Goal: Find specific fact: Find specific fact

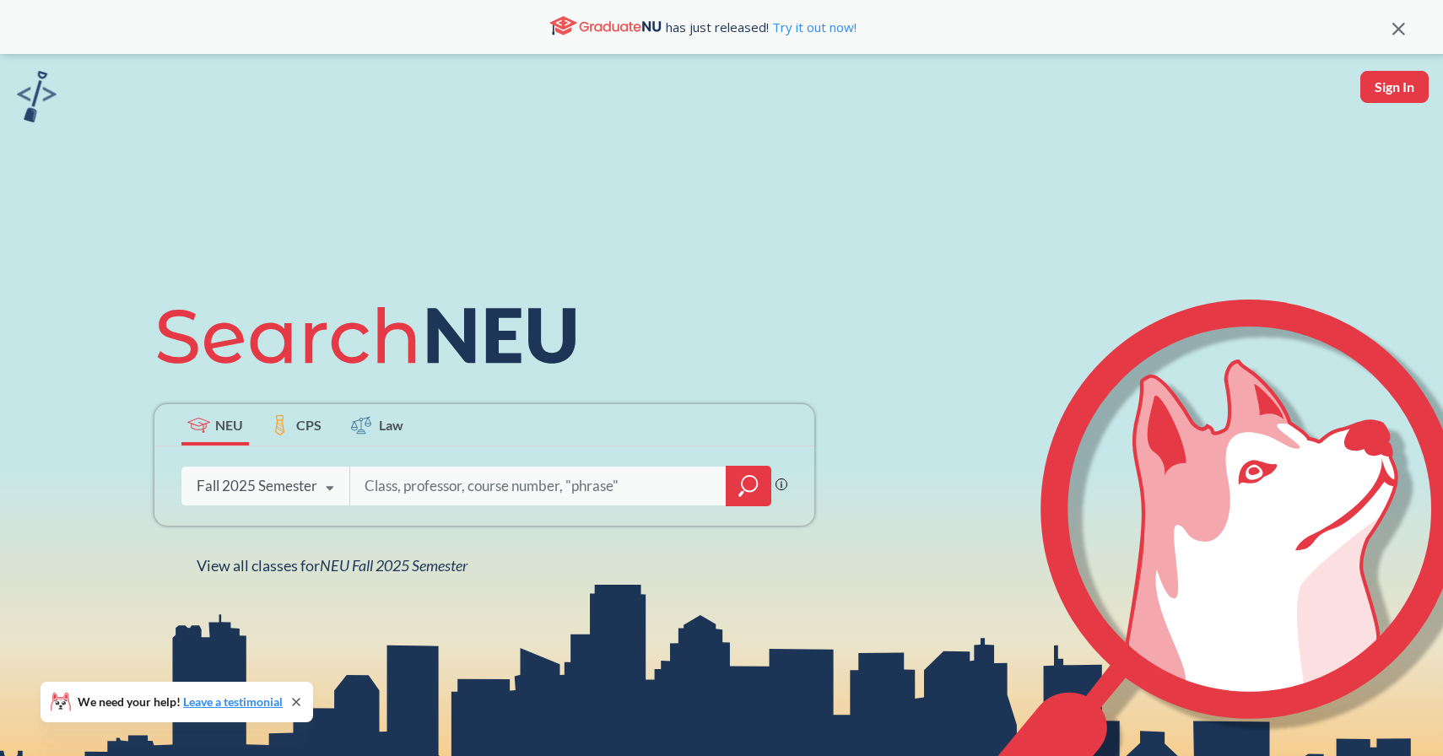
click at [299, 705] on icon at bounding box center [296, 702] width 14 height 14
click at [492, 491] on input "search" at bounding box center [538, 485] width 351 height 35
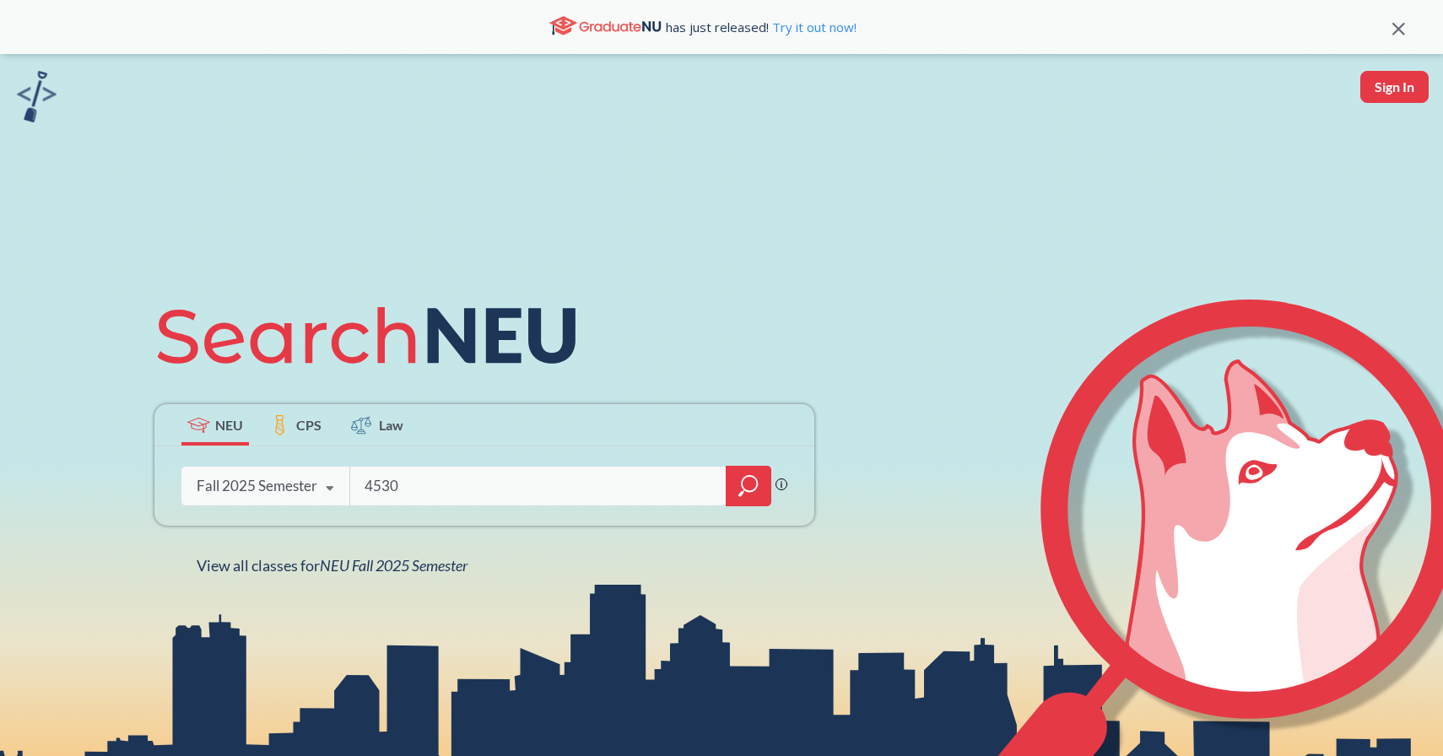
type input "4530"
click at [748, 466] on div at bounding box center [749, 486] width 46 height 41
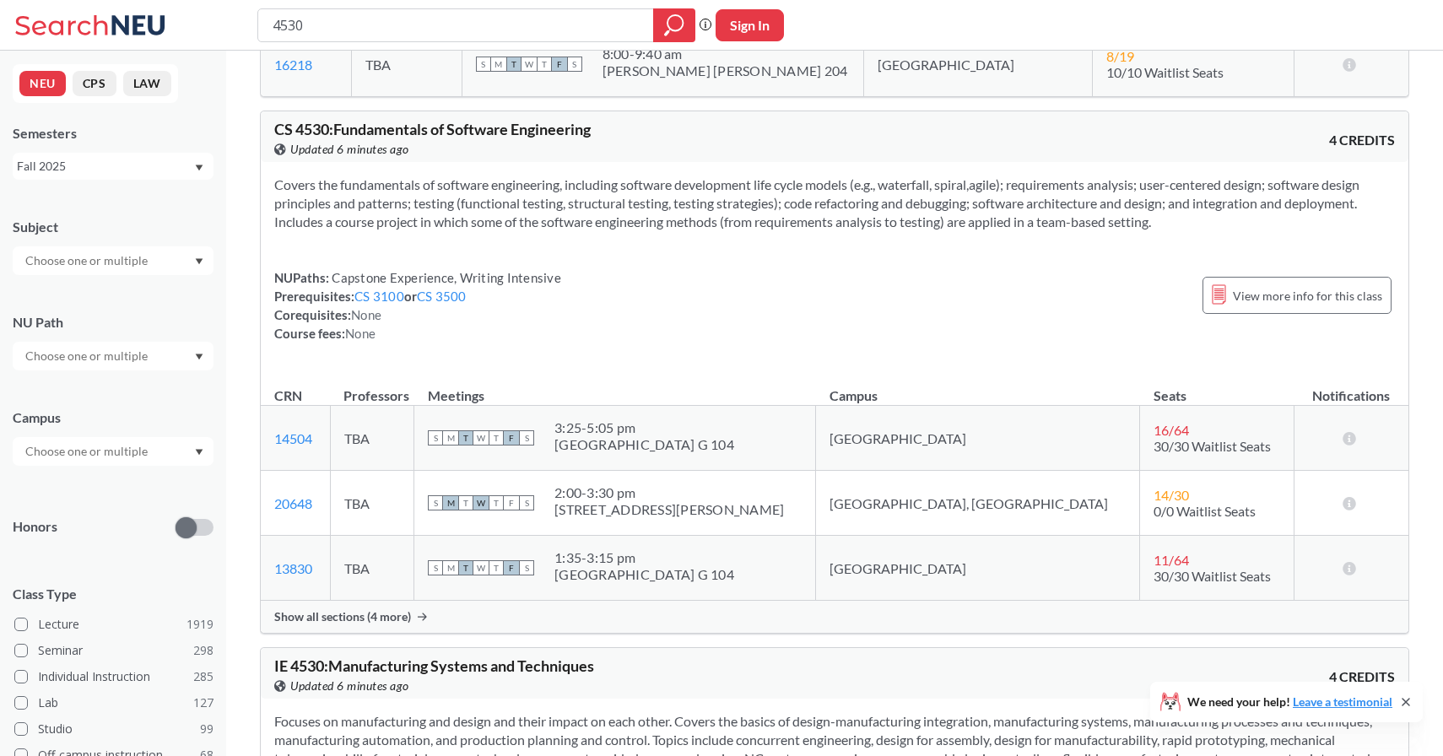
scroll to position [964, 0]
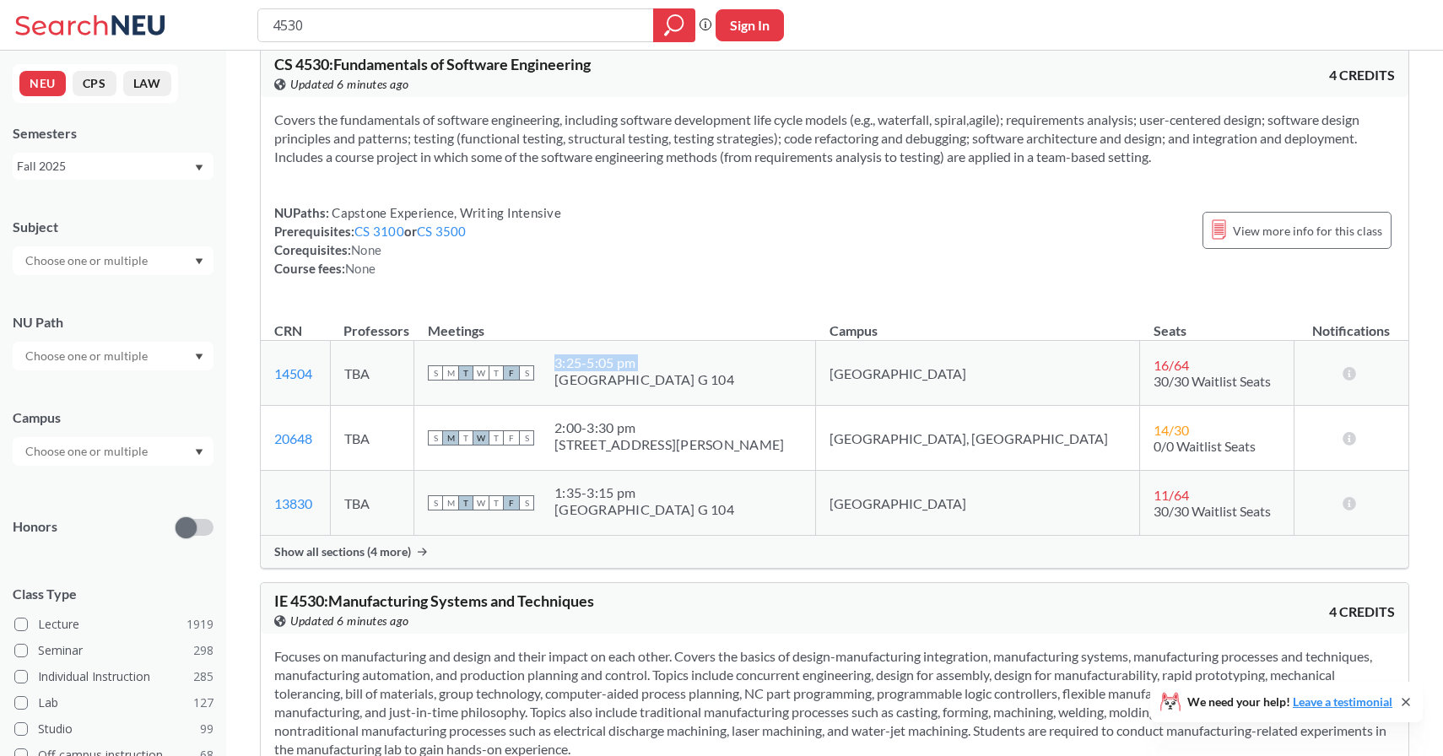
drag, startPoint x: 637, startPoint y: 380, endPoint x: 769, endPoint y: 380, distance: 131.6
click at [769, 381] on div "S M T W T F S 3:25 - 5:05 pm [GEOGRAPHIC_DATA] G 104" at bounding box center [615, 372] width 374 height 37
copy div "3:25 - 5:05 pm"
click at [769, 380] on div "S M T W T F S 3:25 - 5:05 pm [GEOGRAPHIC_DATA] G 104" at bounding box center [615, 372] width 374 height 37
